Goal: Task Accomplishment & Management: Manage account settings

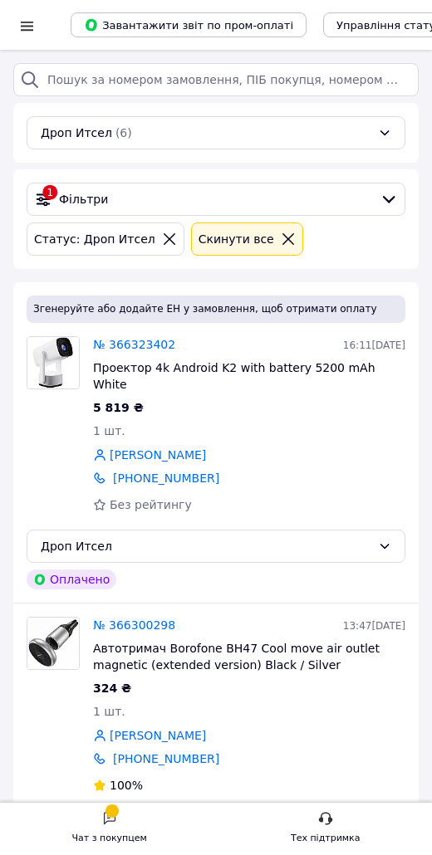
click at [116, 811] on div at bounding box center [111, 811] width 13 height 13
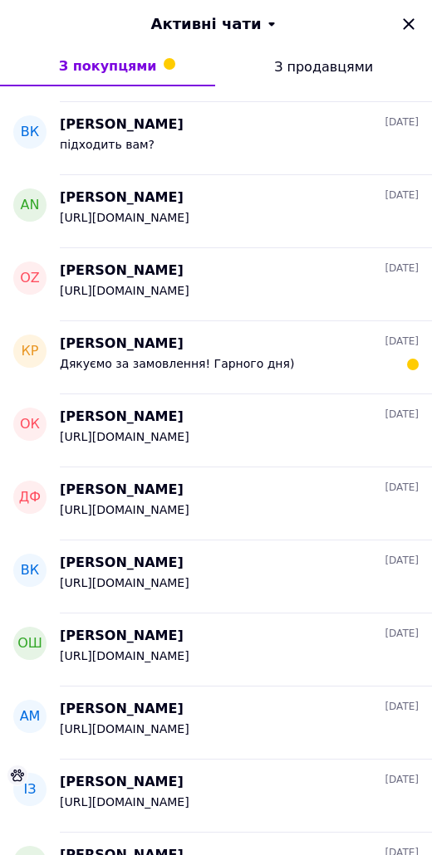
scroll to position [568, 0]
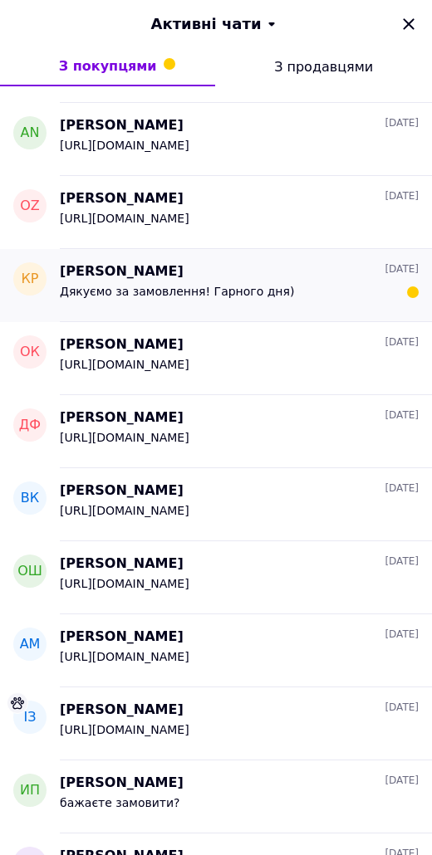
click at [193, 271] on div "[PERSON_NAME] [DATE]" at bounding box center [239, 271] width 359 height 19
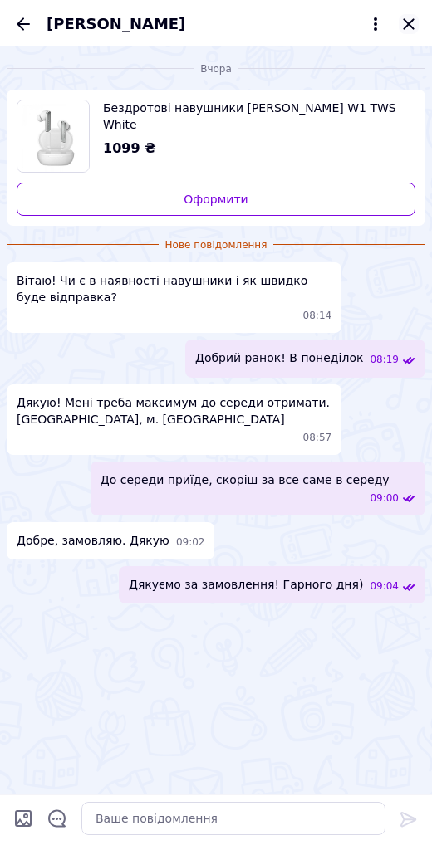
click at [409, 23] on icon "Закрити" at bounding box center [409, 24] width 20 height 20
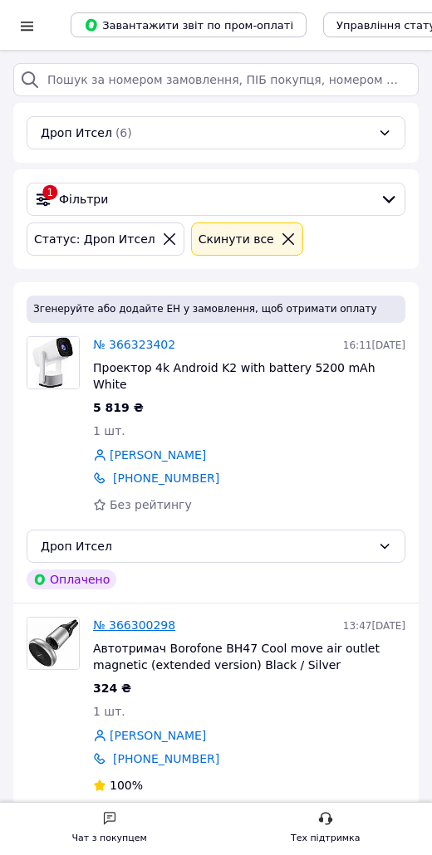
click at [130, 619] on link "№ 366300298" at bounding box center [134, 625] width 82 height 13
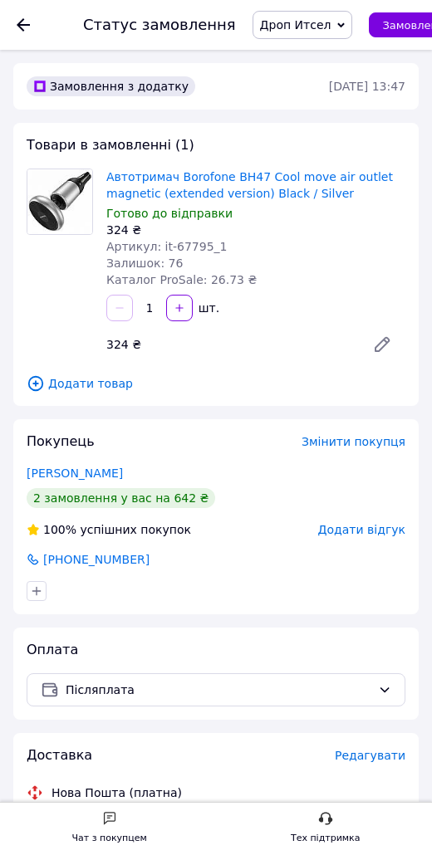
click at [30, 22] on div at bounding box center [33, 25] width 33 height 50
click at [24, 22] on icon at bounding box center [23, 24] width 13 height 13
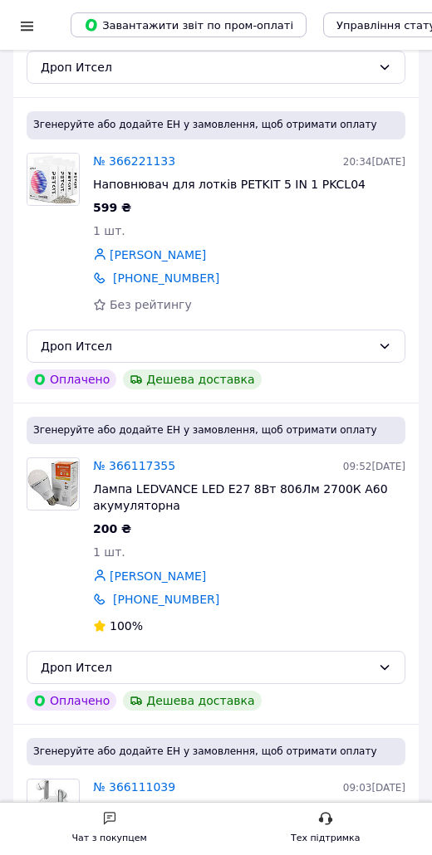
scroll to position [723, 0]
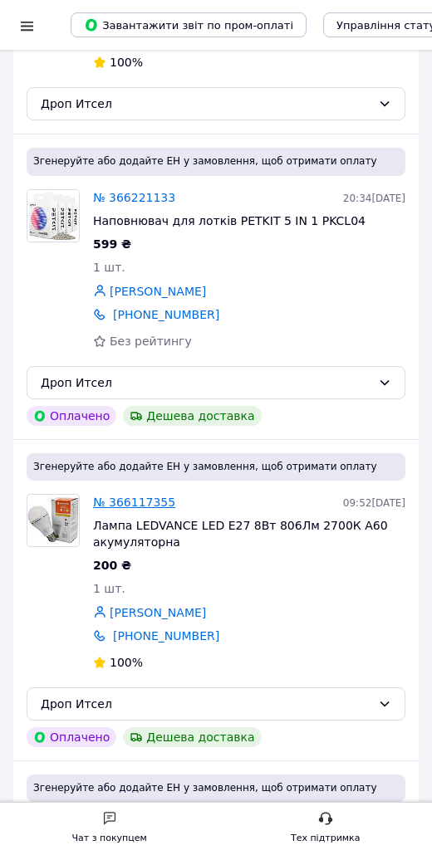
click at [135, 496] on link "№ 366117355" at bounding box center [134, 502] width 82 height 13
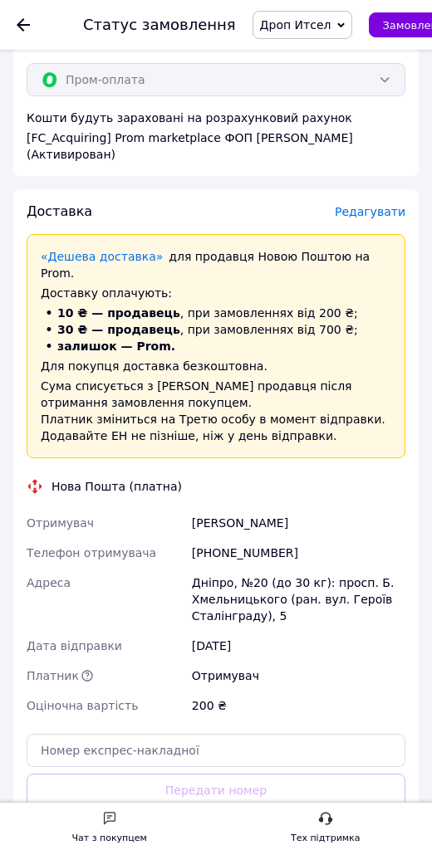
scroll to position [723, 0]
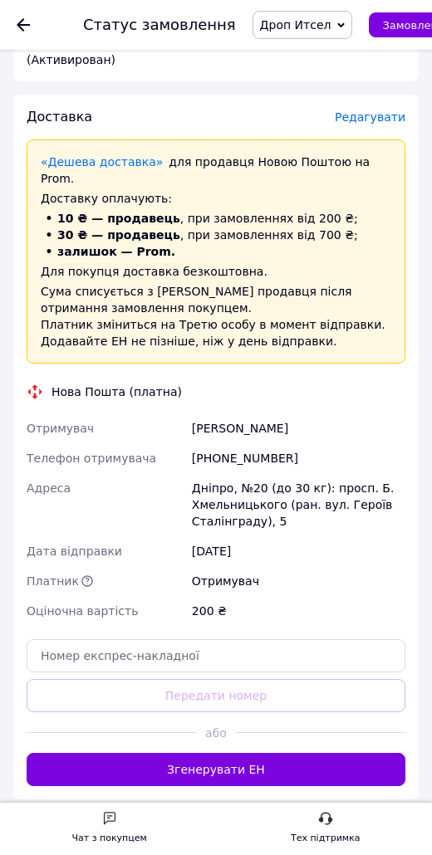
click at [22, 25] on use at bounding box center [23, 24] width 13 height 13
